Goal: Task Accomplishment & Management: Manage account settings

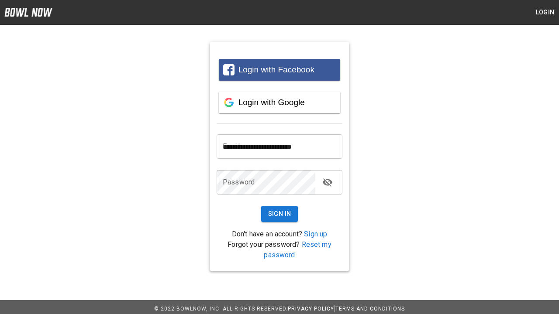
type input "**********"
click at [279, 214] on button "Sign In" at bounding box center [279, 214] width 37 height 16
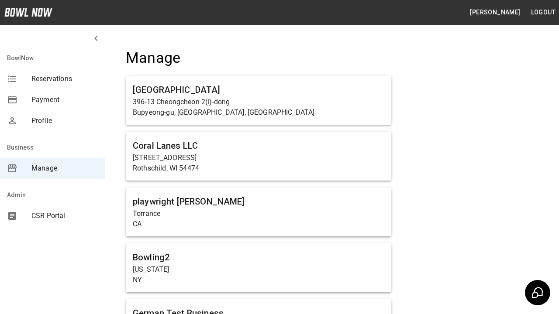
click at [52, 169] on span "Manage" at bounding box center [64, 168] width 66 height 10
